Goal: Information Seeking & Learning: Check status

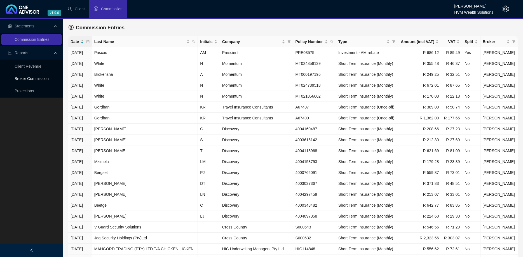
click at [42, 77] on link "Broker Commission" at bounding box center [32, 78] width 34 height 4
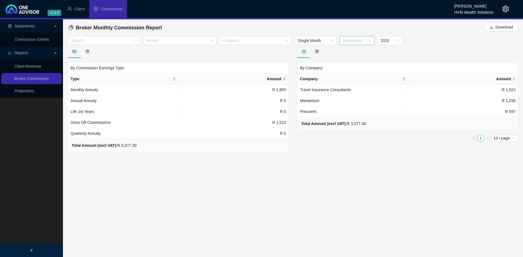
click at [357, 39] on span "September" at bounding box center [357, 40] width 28 height 8
click at [352, 79] on div "May" at bounding box center [357, 79] width 26 height 6
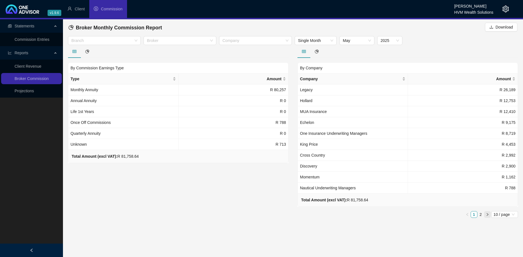
click at [489, 216] on button "button" at bounding box center [487, 214] width 7 height 7
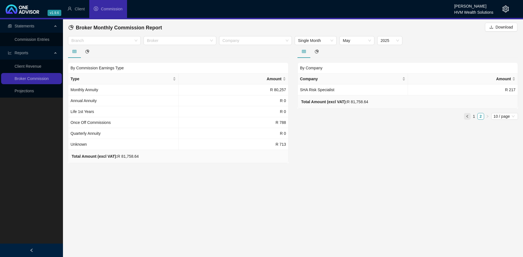
click at [467, 117] on icon "left" at bounding box center [466, 116] width 3 height 3
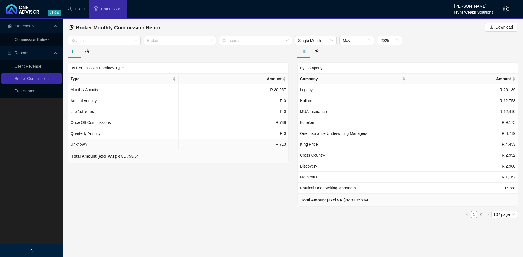
click at [269, 144] on td "R 713" at bounding box center [233, 144] width 110 height 11
click at [41, 69] on link "Client Revenue" at bounding box center [28, 66] width 27 height 4
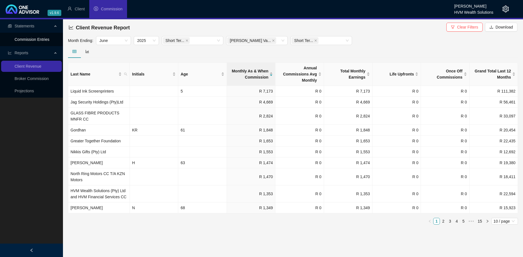
click at [49, 37] on link "Commission Entries" at bounding box center [32, 39] width 35 height 4
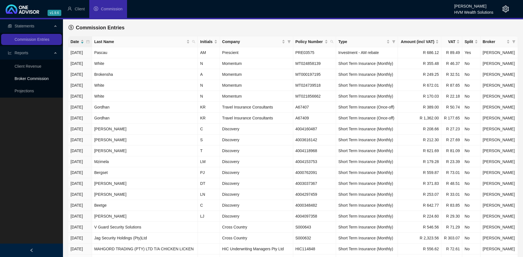
click at [43, 77] on link "Broker Commission" at bounding box center [32, 78] width 34 height 4
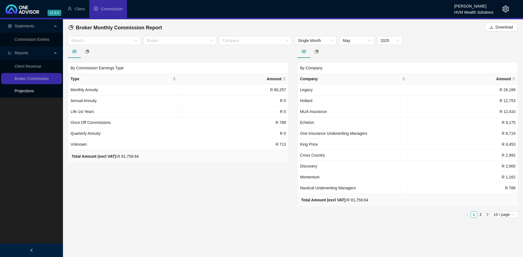
click at [34, 90] on link "Projections" at bounding box center [24, 91] width 19 height 4
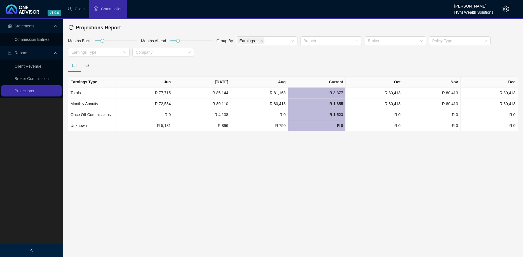
click at [131, 53] on div "Earnings Type" at bounding box center [99, 53] width 64 height 11
click at [124, 52] on div "Earnings Type" at bounding box center [99, 52] width 62 height 9
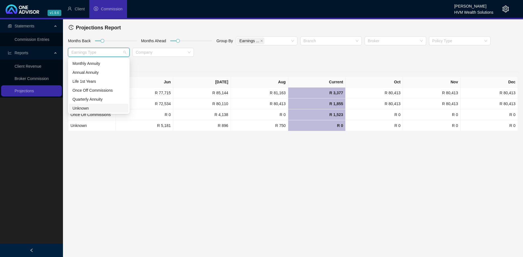
click at [110, 106] on div "Unknown" at bounding box center [98, 108] width 53 height 6
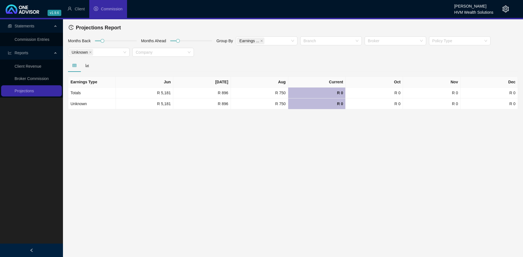
click at [242, 56] on div "Months Back Months Ahead Group By Earnings ... Branch Broker Policy Type Unknow…" at bounding box center [293, 47] width 453 height 23
click at [90, 54] on span at bounding box center [90, 52] width 3 height 6
